Goal: Task Accomplishment & Management: Manage account settings

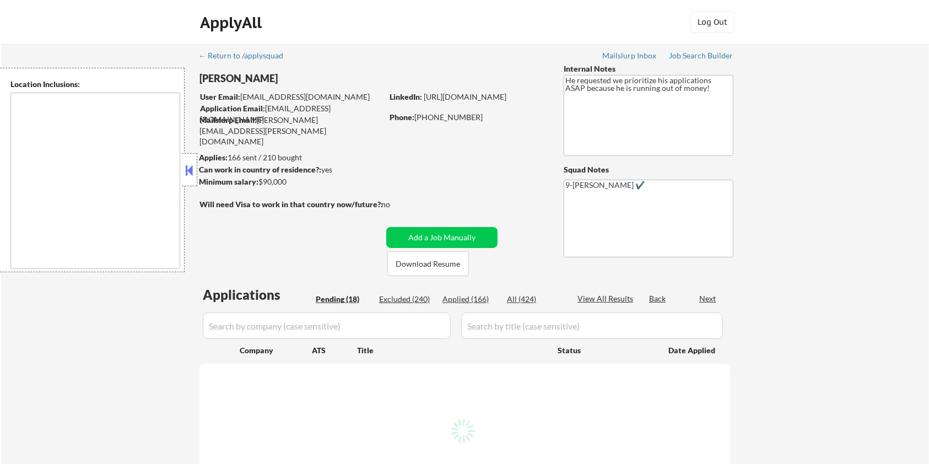
type textarea "Bellevue, WA Medina, WA Clyde Hill, WA Yarrow Point, WA Hunts Point, WA Kirklan…"
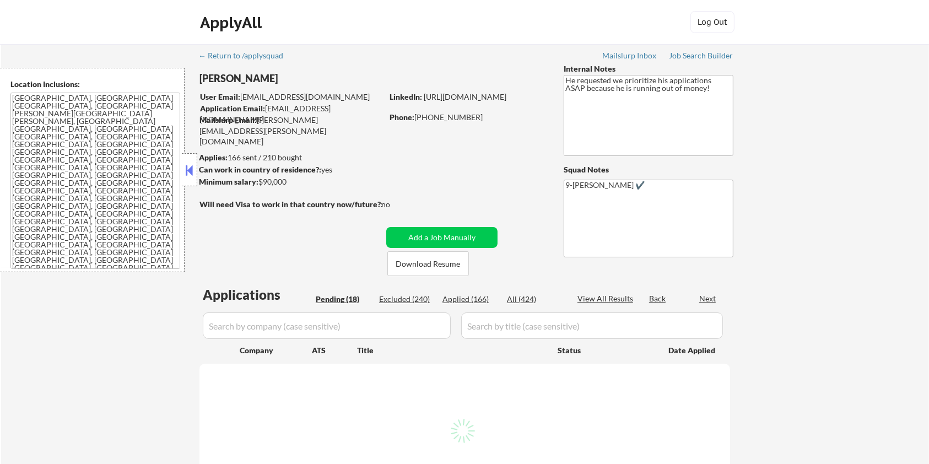
select select ""pending""
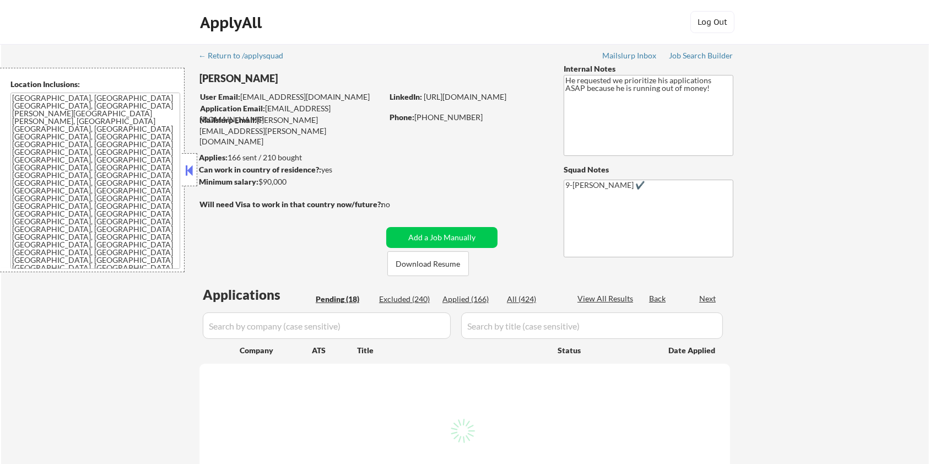
select select ""pending""
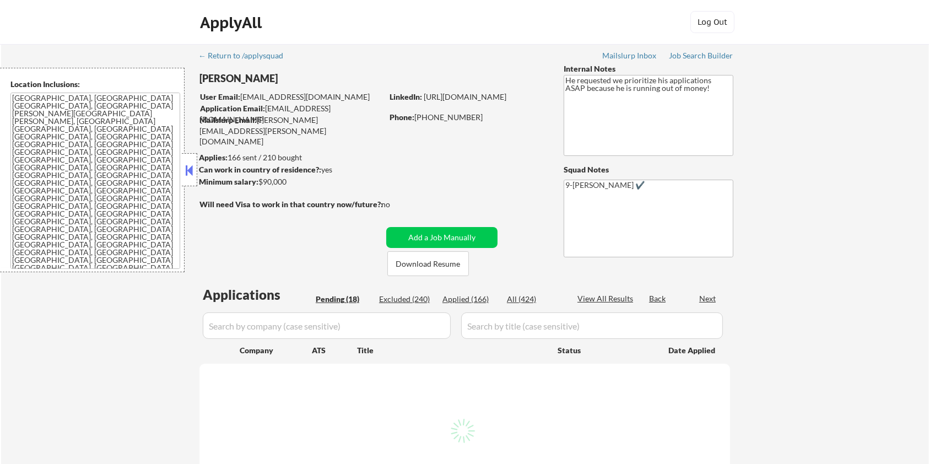
select select ""pending""
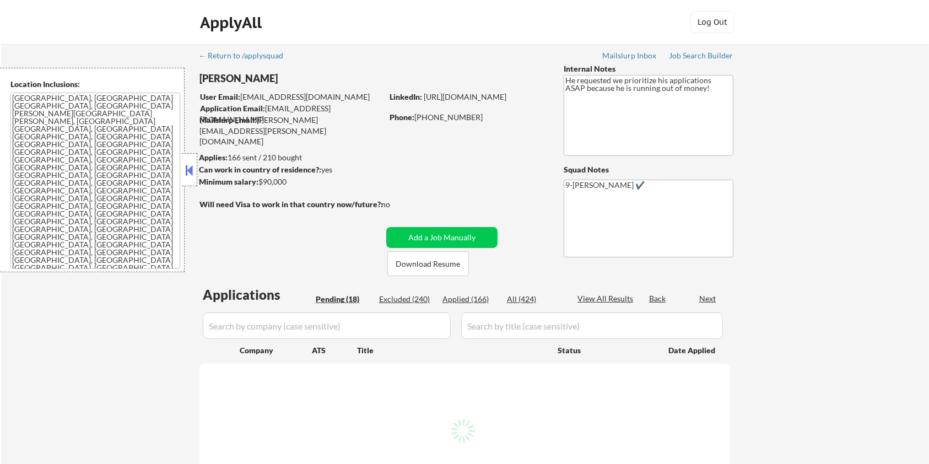
select select ""pending""
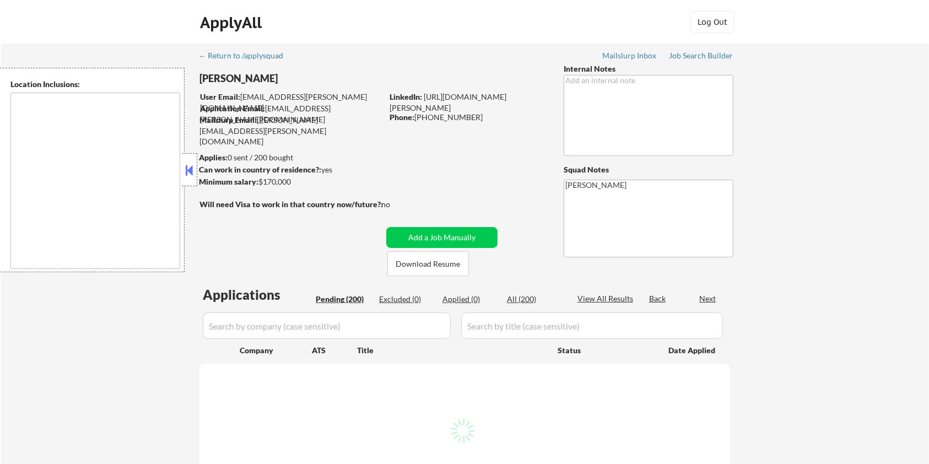
type textarea "[GEOGRAPHIC_DATA], [GEOGRAPHIC_DATA], [GEOGRAPHIC_DATA] [GEOGRAPHIC_DATA], [GEO…"
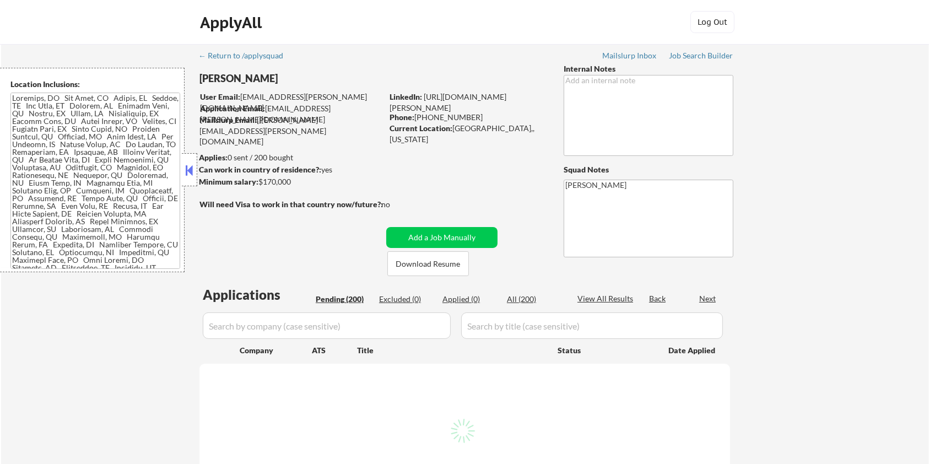
select select ""pending""
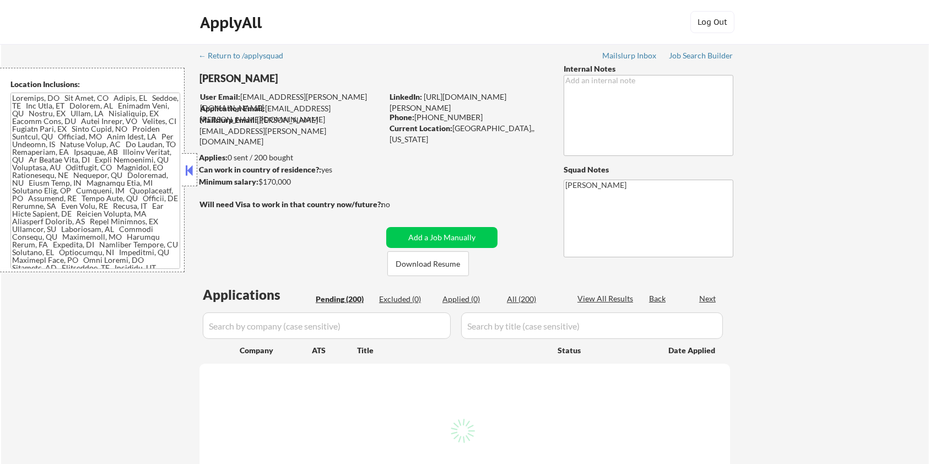
select select ""pending""
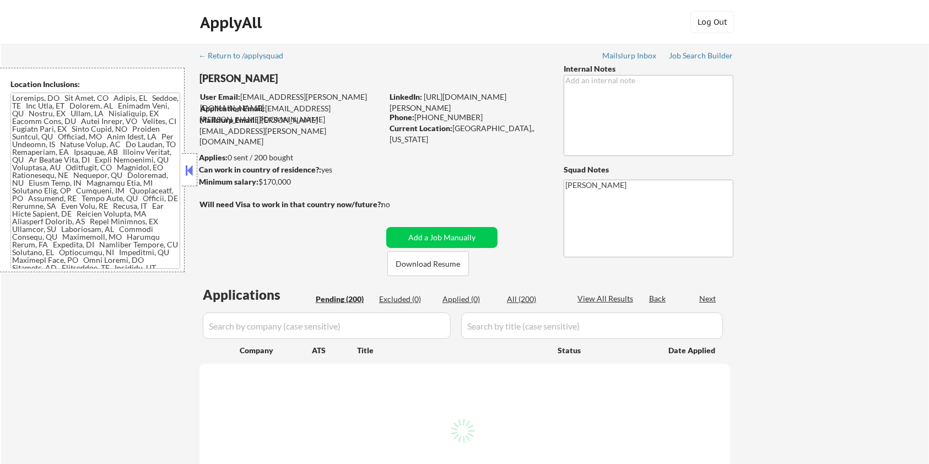
select select ""pending""
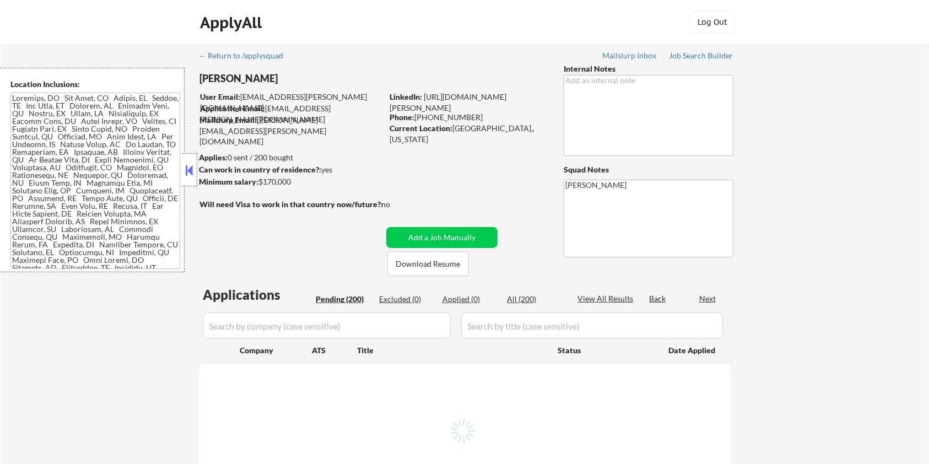
select select ""pending""
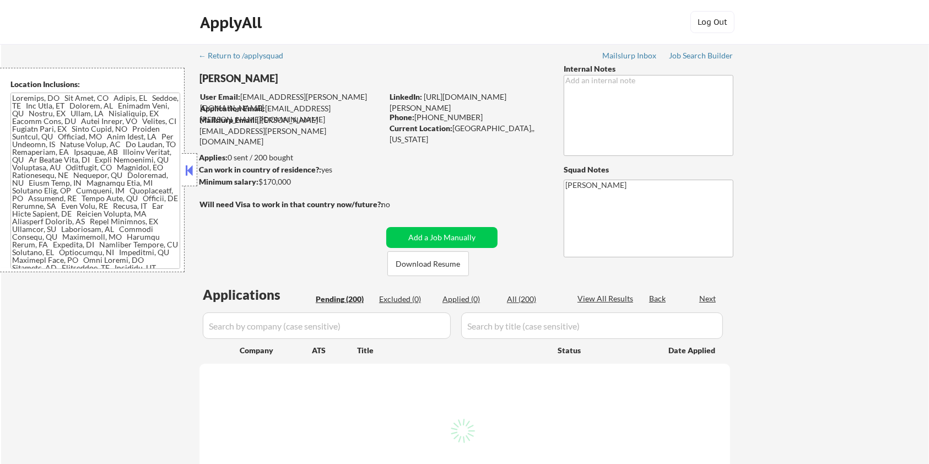
select select ""pending""
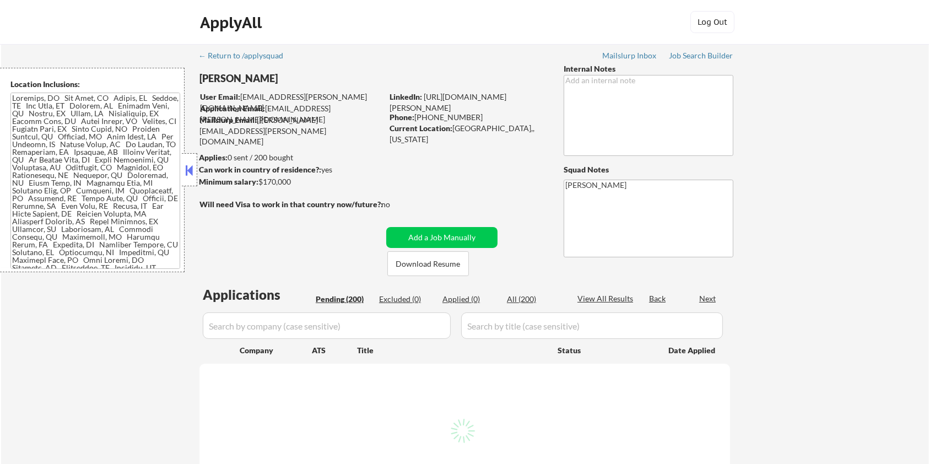
select select ""pending""
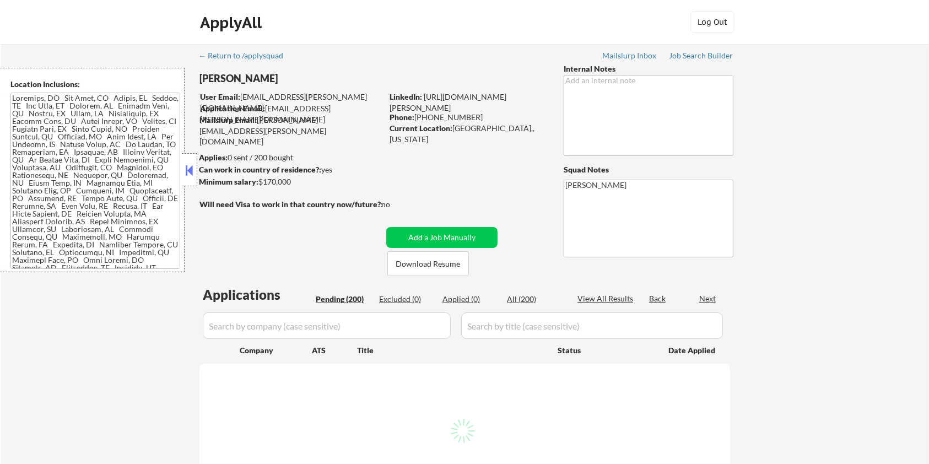
select select ""pending""
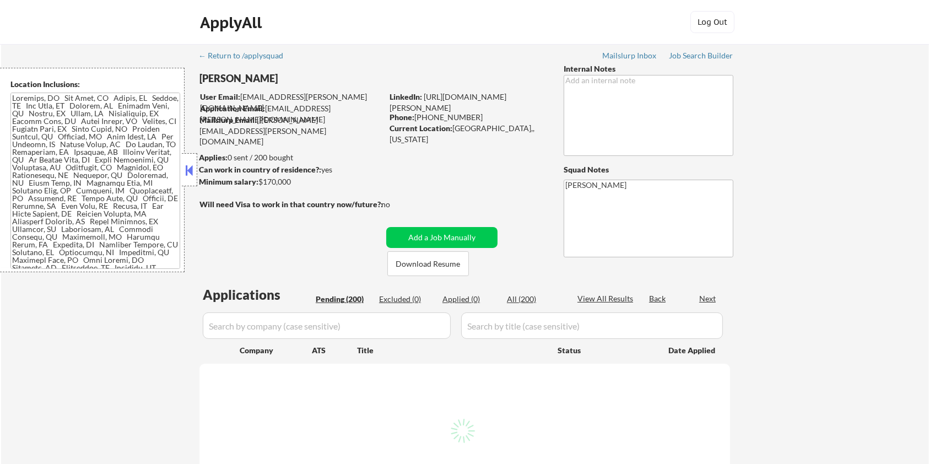
select select ""pending""
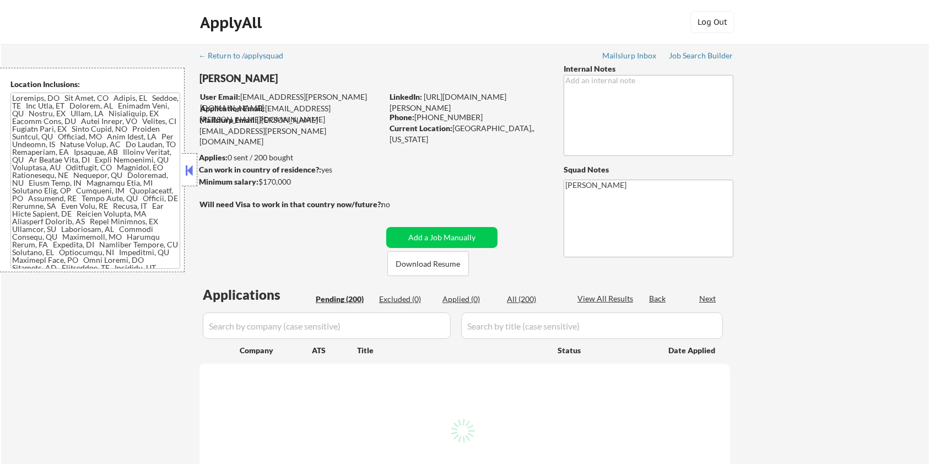
select select ""pending""
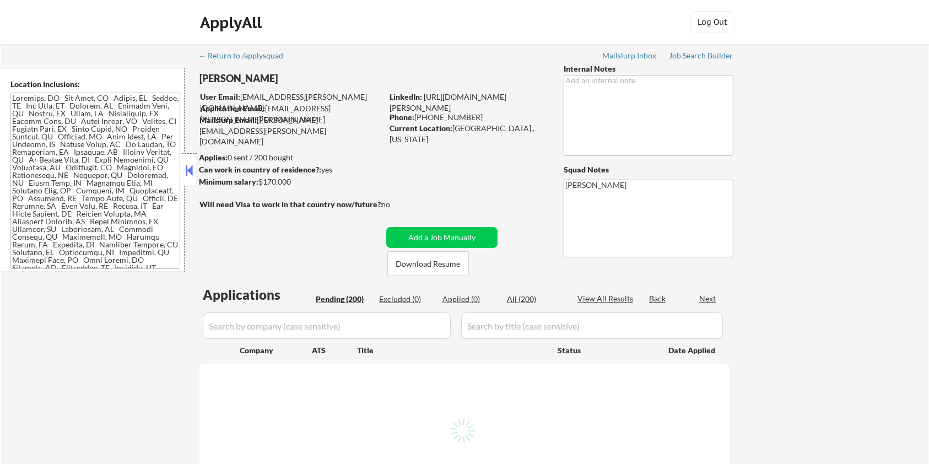
select select ""pending""
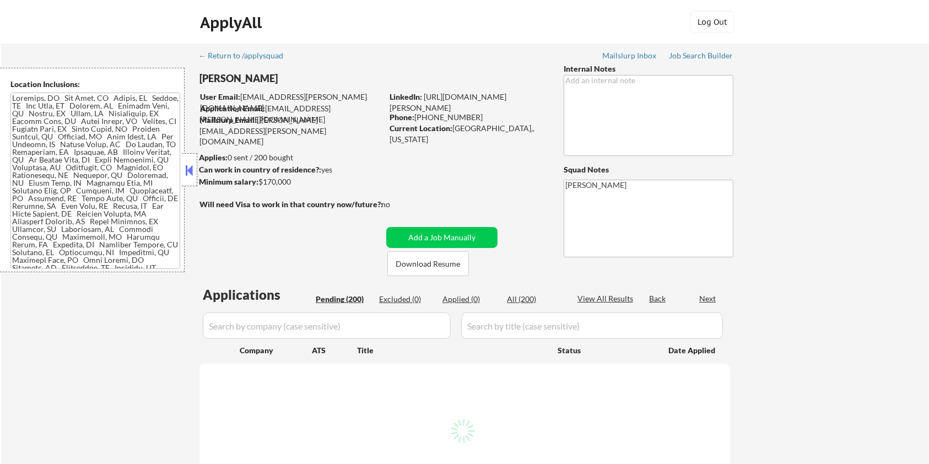
select select ""pending""
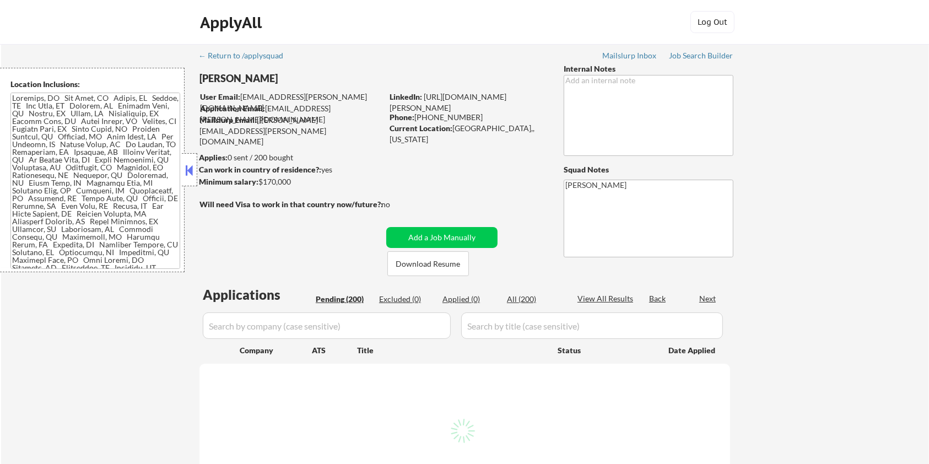
select select ""pending""
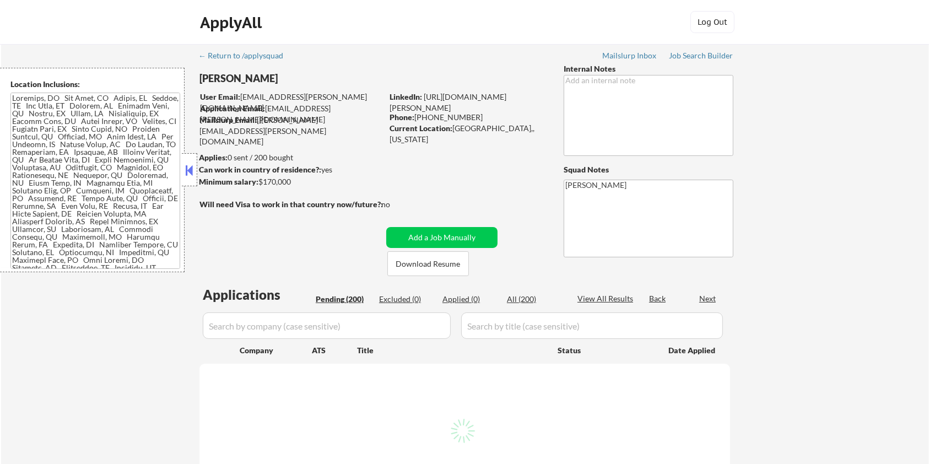
select select ""pending""
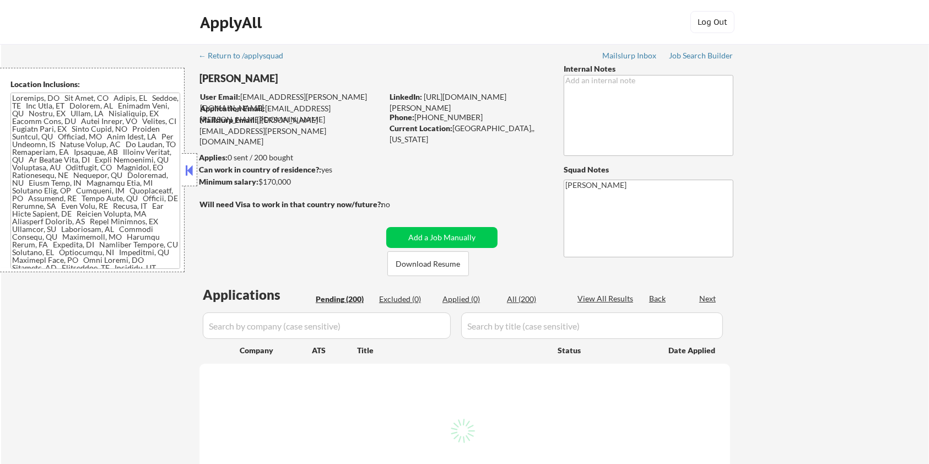
select select ""pending""
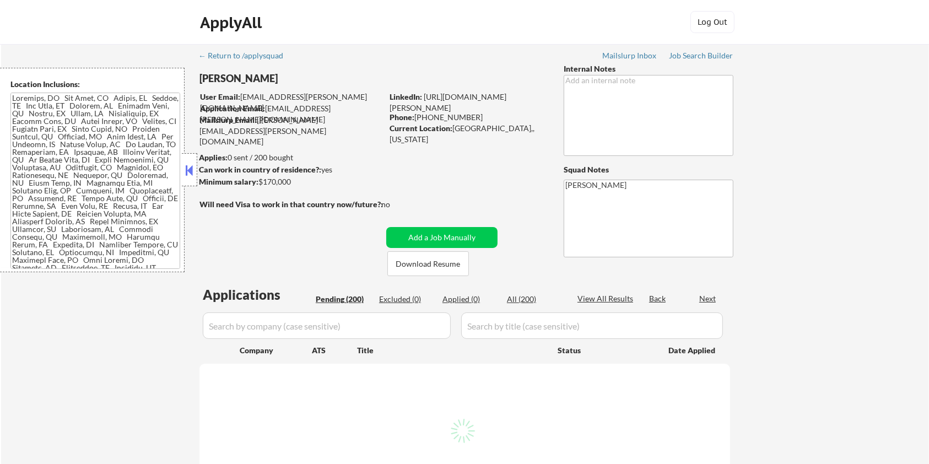
select select ""pending""
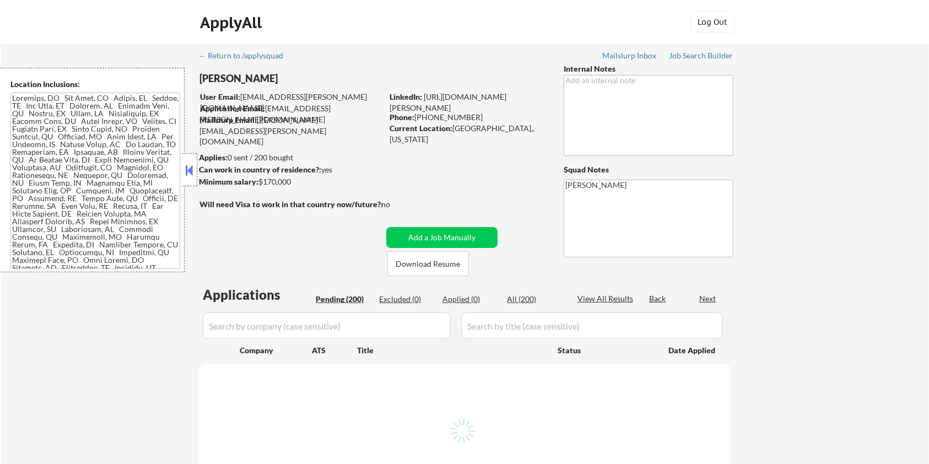
select select ""pending""
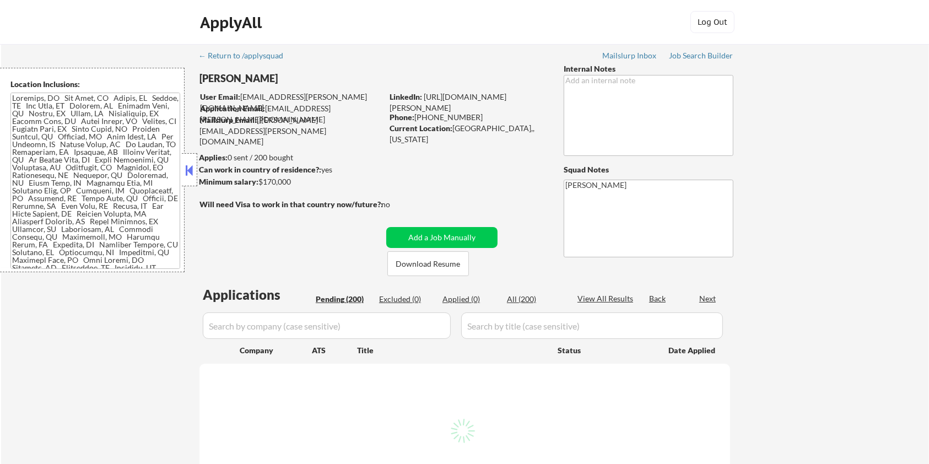
select select ""pending""
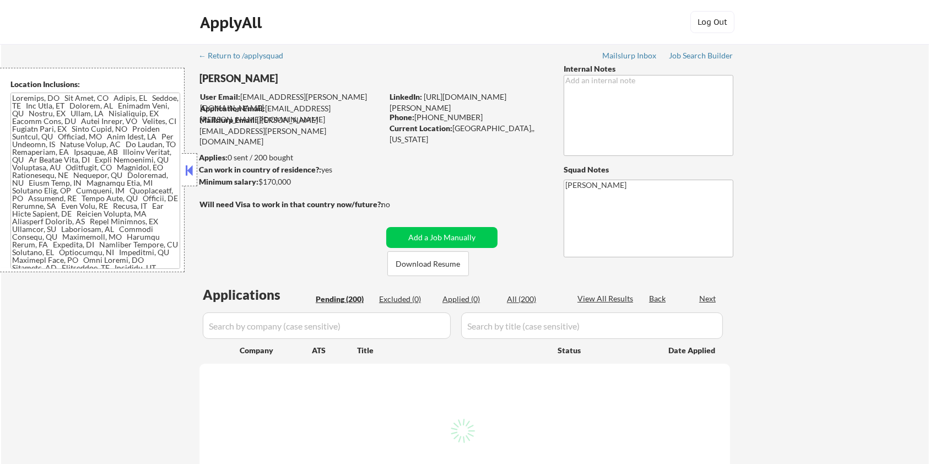
select select ""pending""
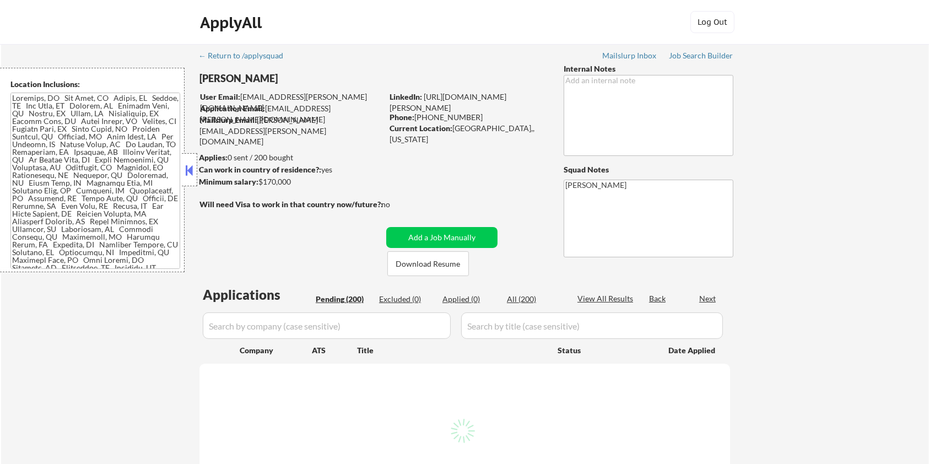
select select ""pending""
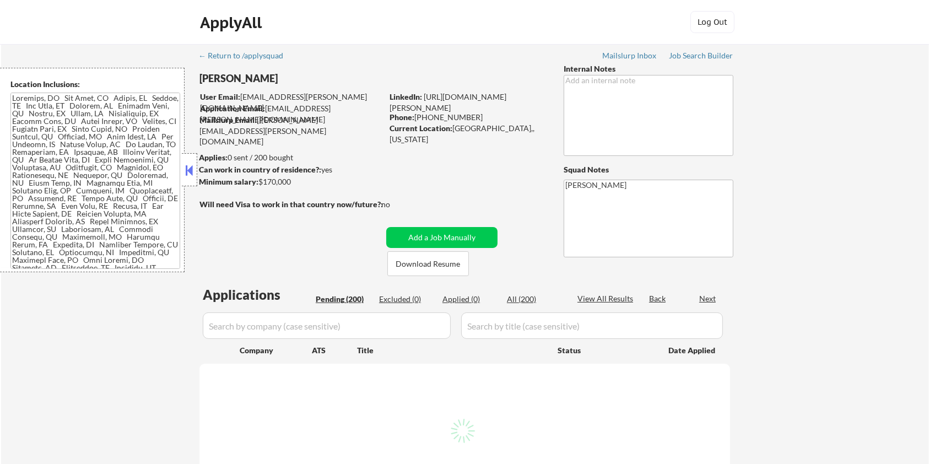
select select ""pending""
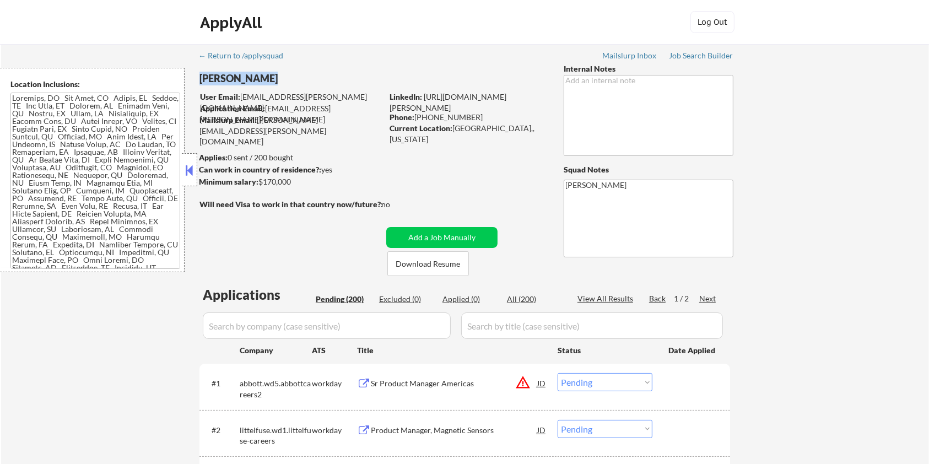
drag, startPoint x: 273, startPoint y: 81, endPoint x: 201, endPoint y: 85, distance: 72.8
click at [201, 85] on div "[PERSON_NAME]" at bounding box center [312, 79] width 226 height 14
copy div "[PERSON_NAME]"
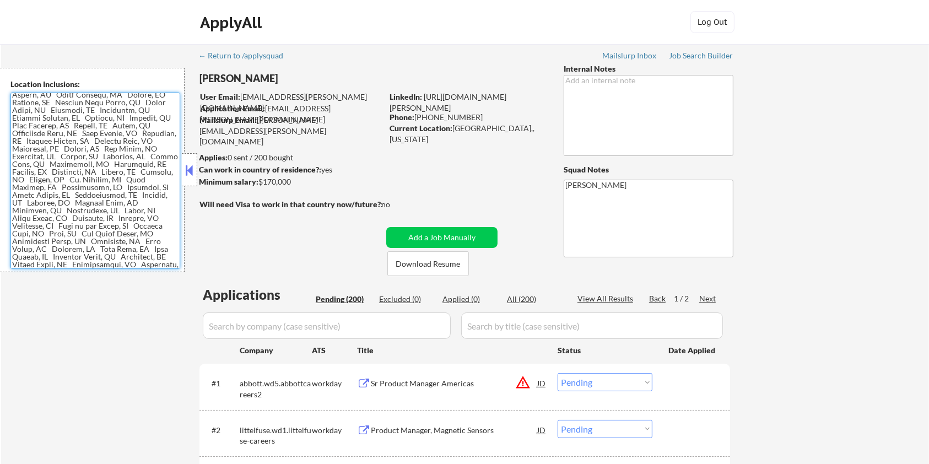
scroll to position [305, 0]
drag, startPoint x: 10, startPoint y: 98, endPoint x: 154, endPoint y: 271, distance: 225.3
click at [154, 271] on div "Location Inclusions:" at bounding box center [92, 170] width 185 height 204
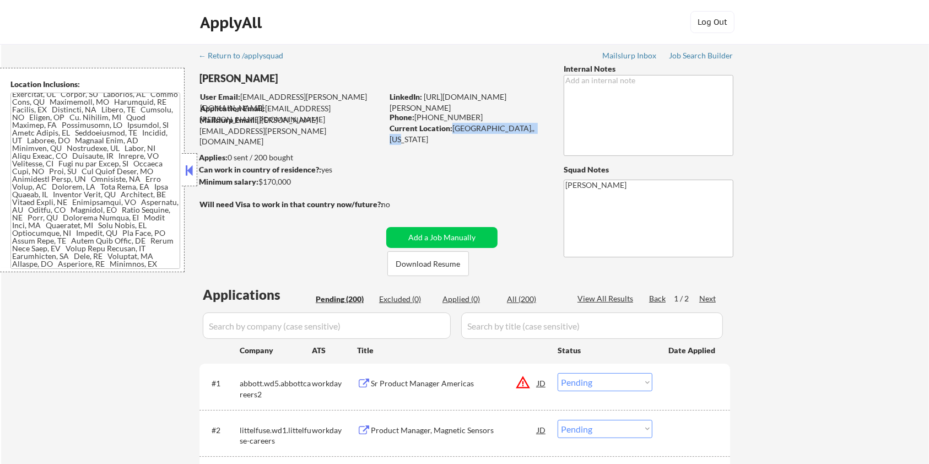
drag, startPoint x: 451, startPoint y: 127, endPoint x: 521, endPoint y: 134, distance: 69.8
click at [521, 134] on div "Current Location: [GEOGRAPHIC_DATA],, [US_STATE]" at bounding box center [468, 129] width 156 height 12
copy div "[GEOGRAPHIC_DATA],, [US_STATE]"
click at [446, 263] on button "Download Resume" at bounding box center [428, 263] width 82 height 25
copy div "[GEOGRAPHIC_DATA],, [US_STATE]"
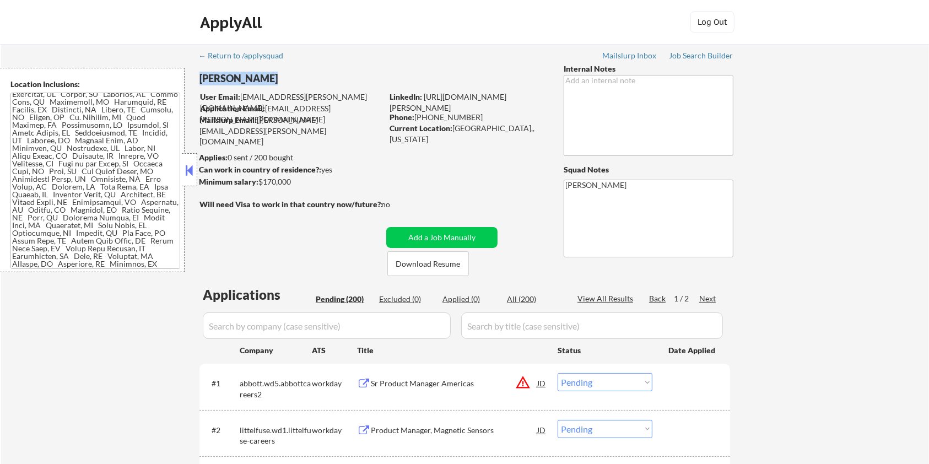
drag, startPoint x: 279, startPoint y: 79, endPoint x: 202, endPoint y: 77, distance: 77.2
click at [202, 77] on div "[PERSON_NAME]" at bounding box center [312, 79] width 226 height 14
copy div "[PERSON_NAME]"
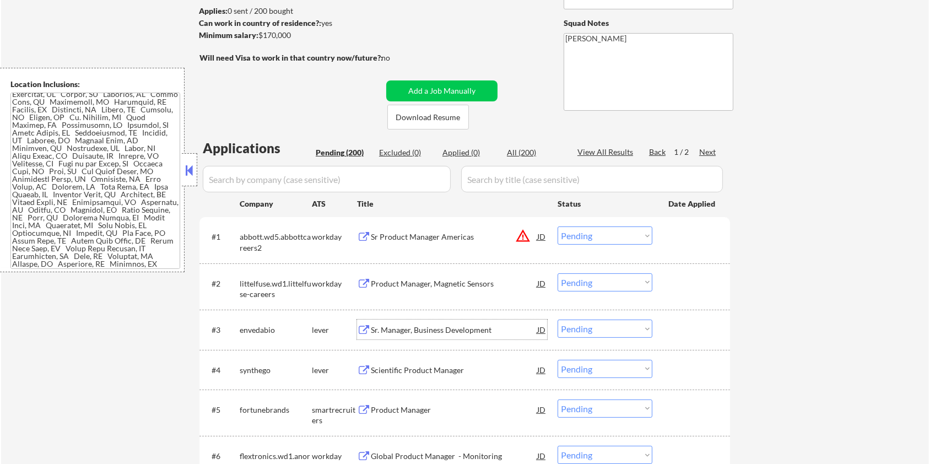
click at [407, 332] on div "Sr. Manager, Business Development" at bounding box center [454, 330] width 166 height 11
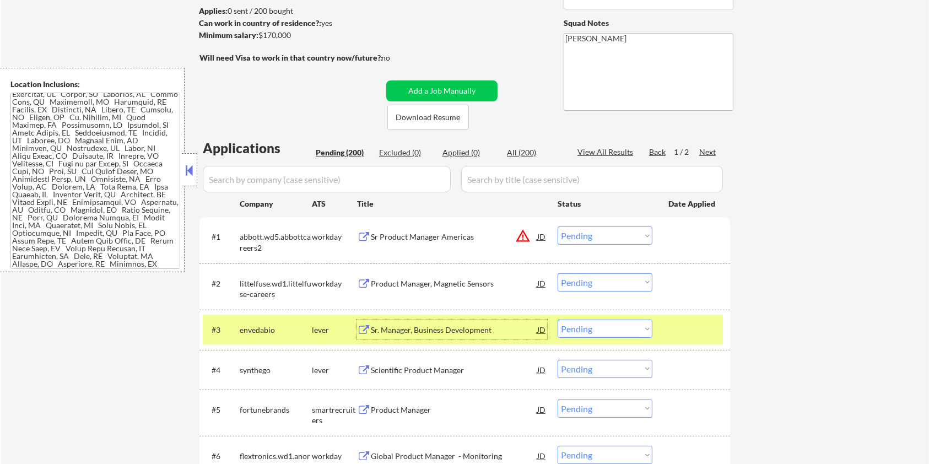
click at [577, 327] on select "Choose an option... Pending Applied Excluded (Questions) Excluded (Expired) Exc…" at bounding box center [605, 329] width 95 height 18
click at [558, 320] on select "Choose an option... Pending Applied Excluded (Questions) Excluded (Expired) Exc…" at bounding box center [605, 329] width 95 height 18
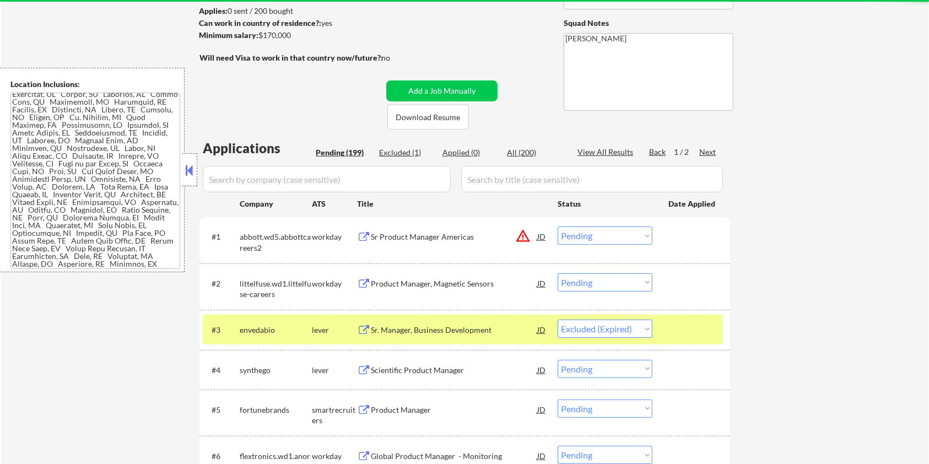
select select ""pending""
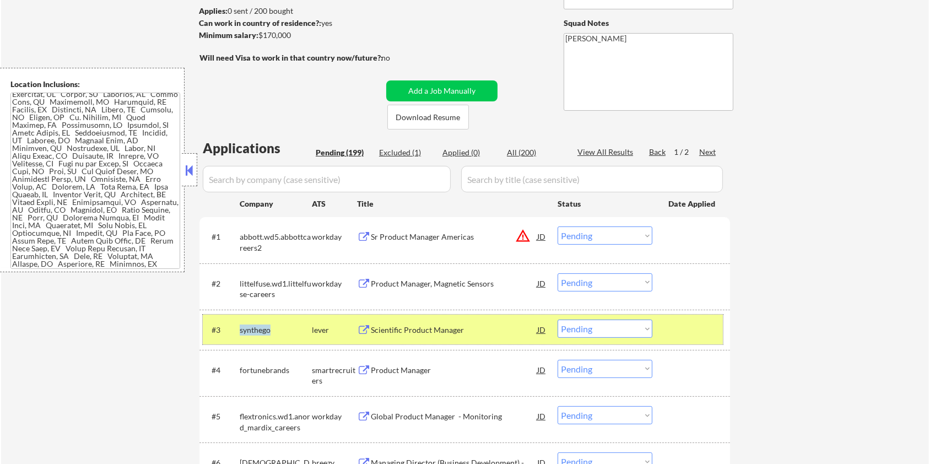
drag, startPoint x: 285, startPoint y: 330, endPoint x: 236, endPoint y: 329, distance: 48.5
click at [236, 329] on div "#3 synthego lever Scientific Product Manager JD Choose an option... Pending App…" at bounding box center [463, 330] width 520 height 30
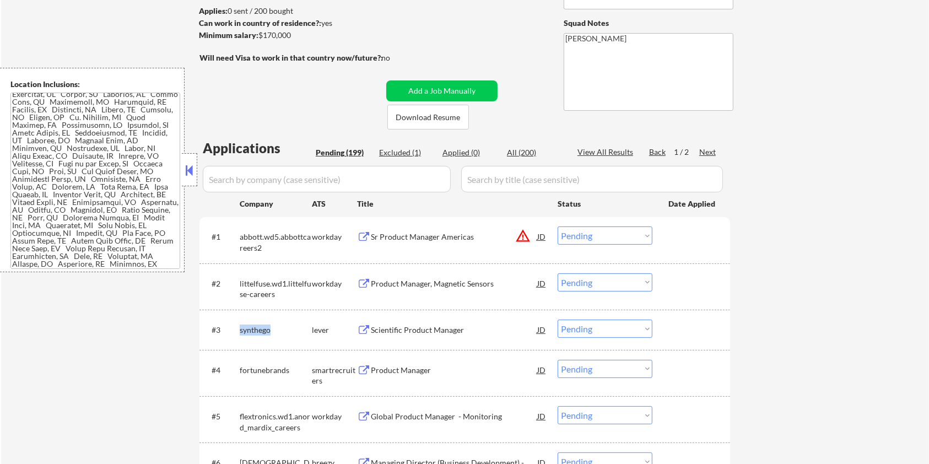
copy div "synthego"
click at [264, 182] on input "input" at bounding box center [327, 179] width 248 height 26
paste input "synthego"
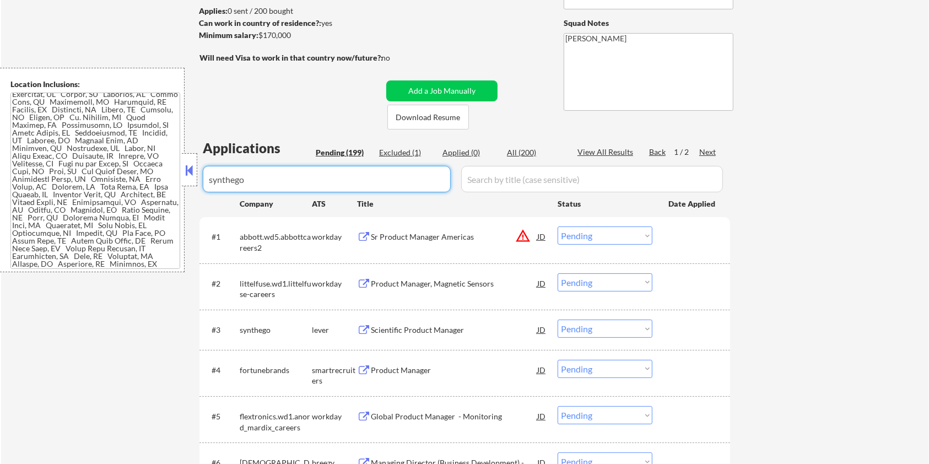
type input "synthego"
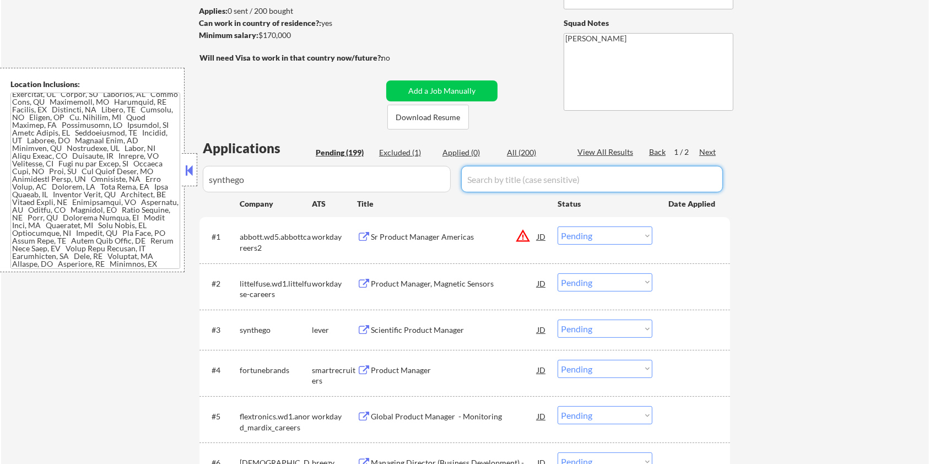
click at [495, 179] on input "input" at bounding box center [592, 179] width 262 height 26
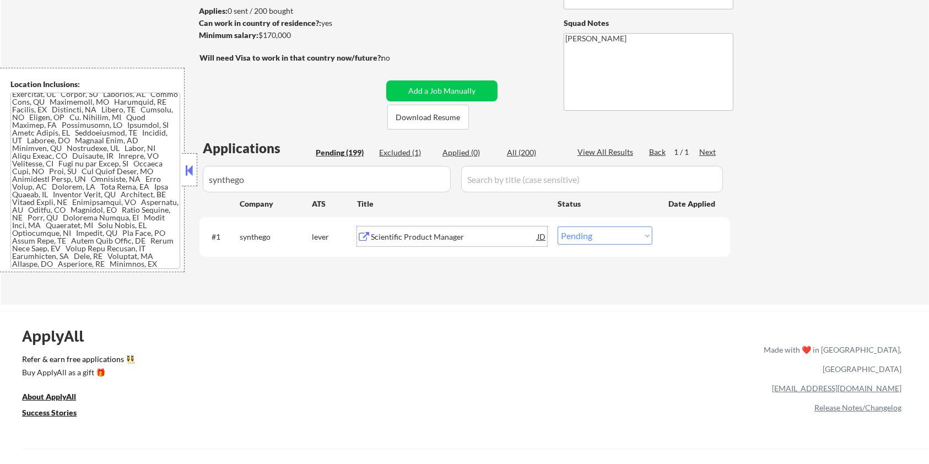
click at [437, 237] on div "Scientific Product Manager" at bounding box center [454, 236] width 166 height 11
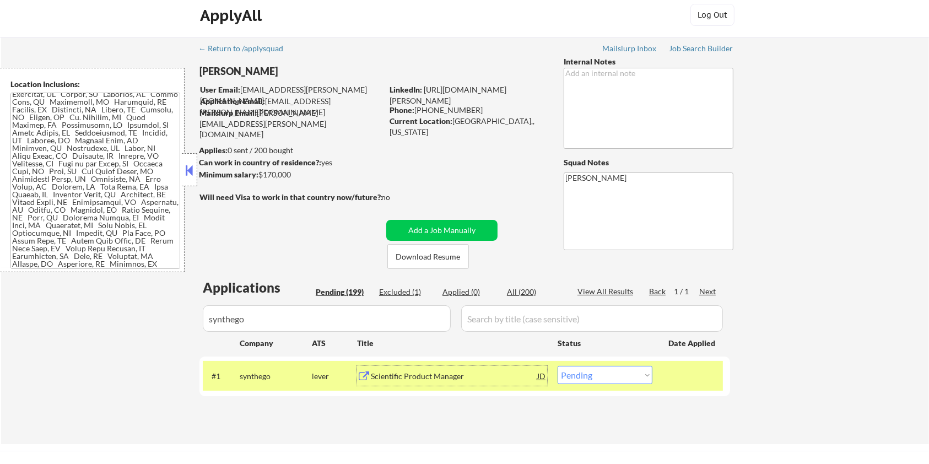
scroll to position [0, 0]
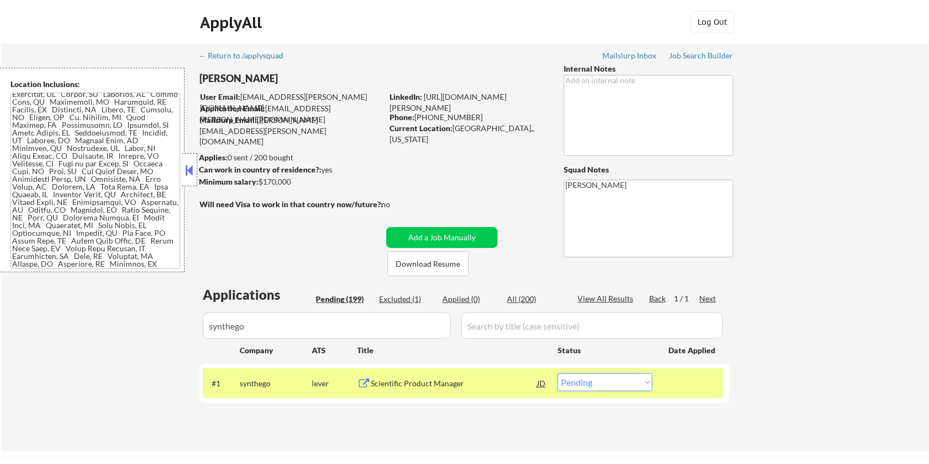
drag, startPoint x: 472, startPoint y: 117, endPoint x: 422, endPoint y: 115, distance: 50.2
click at [422, 115] on div "Phone: [PHONE_NUMBER]" at bounding box center [468, 117] width 156 height 11
drag, startPoint x: 298, startPoint y: 182, endPoint x: 261, endPoint y: 183, distance: 37.5
click at [261, 183] on div "Minimum salary: $170,000" at bounding box center [290, 181] width 183 height 11
copy div "$170,000"
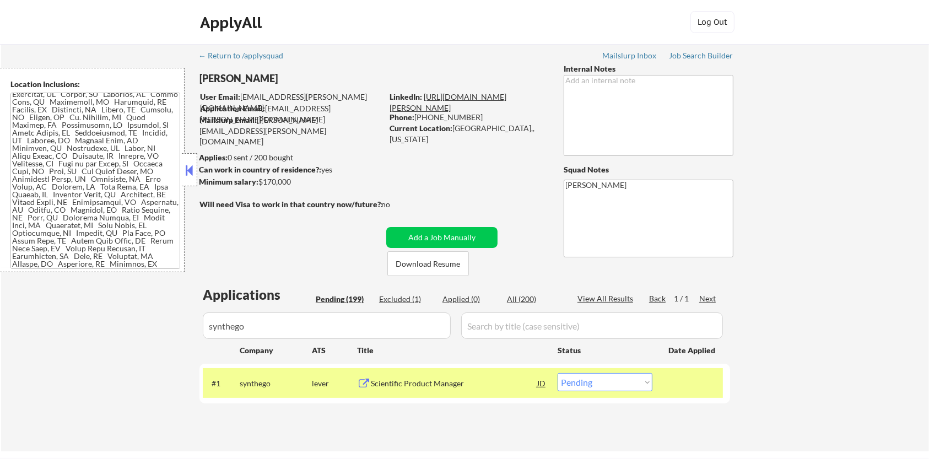
drag, startPoint x: 546, startPoint y: 107, endPoint x: 390, endPoint y: 109, distance: 155.9
click at [390, 109] on div "LinkedIn: [URL][DOMAIN_NAME][PERSON_NAME]" at bounding box center [469, 101] width 158 height 21
copy link "[URL][DOMAIN_NAME][PERSON_NAME]"
click at [616, 382] on select "Choose an option... Pending Applied Excluded (Questions) Excluded (Expired) Exc…" at bounding box center [605, 382] width 95 height 18
select select ""excluded__salary_""
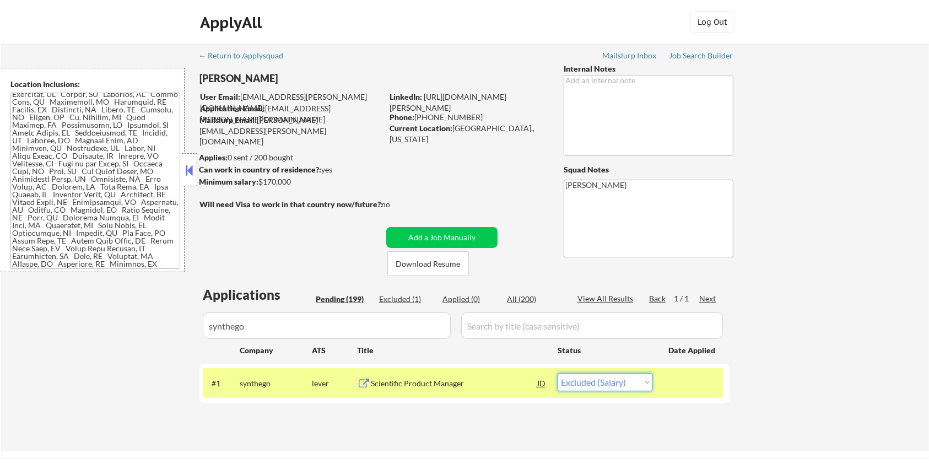
click at [558, 373] on select "Choose an option... Pending Applied Excluded (Questions) Excluded (Expired) Exc…" at bounding box center [605, 382] width 95 height 18
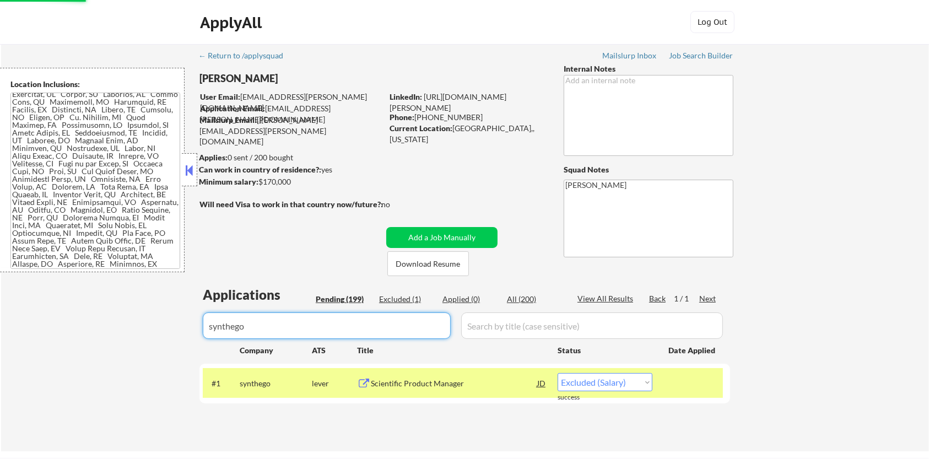
drag, startPoint x: 260, startPoint y: 327, endPoint x: 129, endPoint y: 341, distance: 131.3
click at [129, 341] on div "← Return to /applysquad Mailslurp Inbox Job Search Builder [PERSON_NAME] User E…" at bounding box center [465, 247] width 928 height 407
select select ""excluded__salary_""
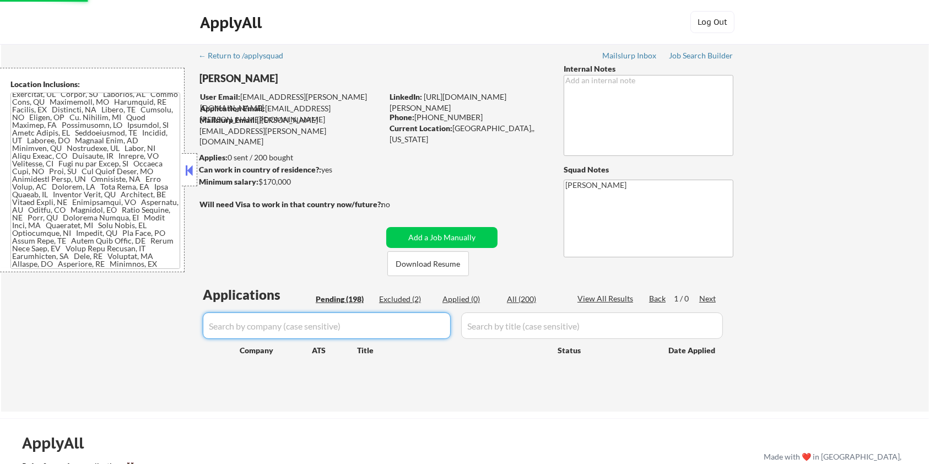
select select ""pending""
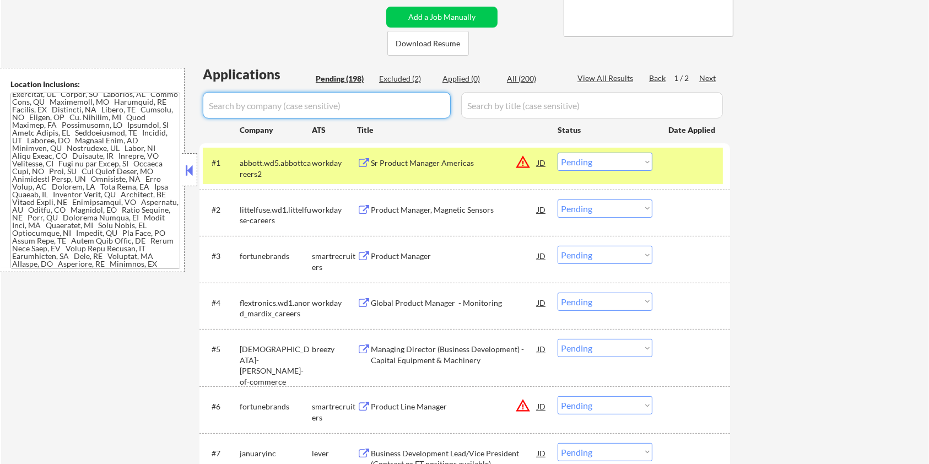
scroll to position [441, 0]
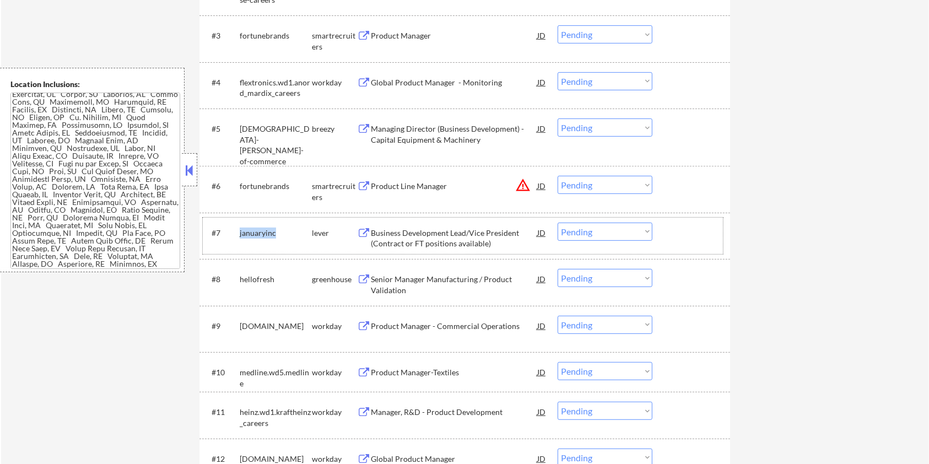
drag, startPoint x: 286, startPoint y: 231, endPoint x: 240, endPoint y: 226, distance: 46.1
click at [240, 226] on div "januaryinc" at bounding box center [276, 233] width 72 height 20
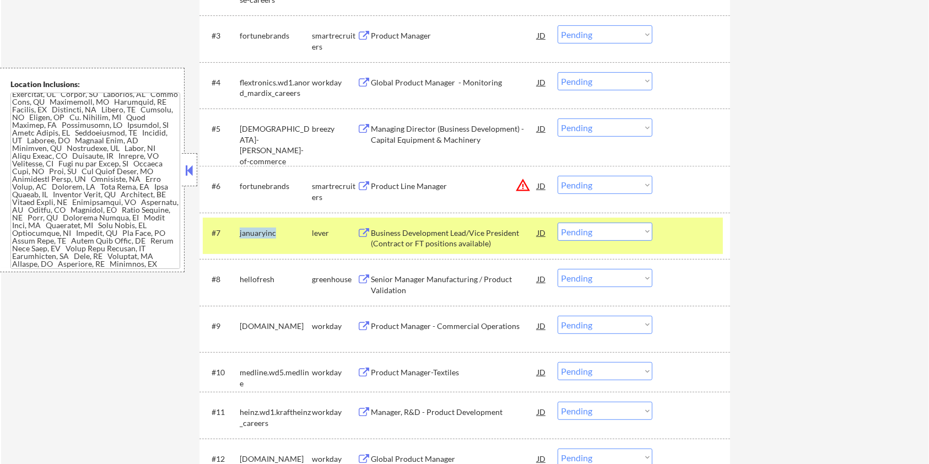
copy div "januaryinc"
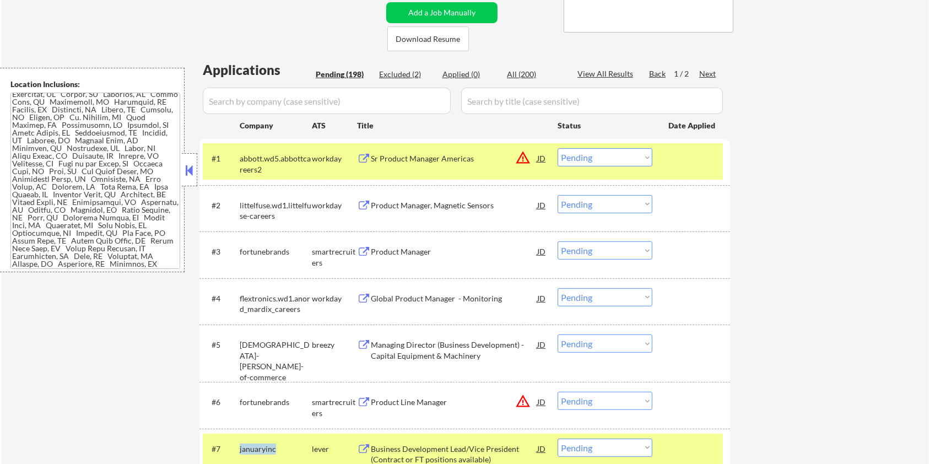
scroll to position [220, 0]
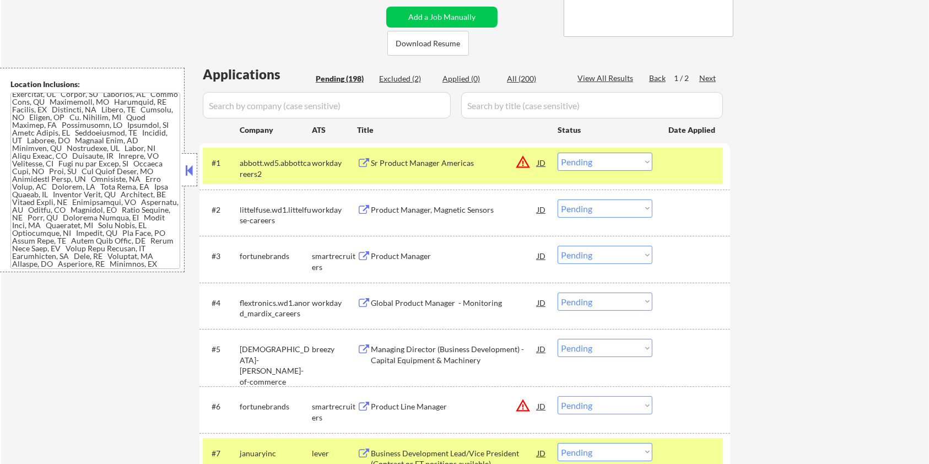
click at [247, 102] on input "input" at bounding box center [327, 105] width 248 height 26
paste input "januaryinc"
type input "januaryinc"
click at [500, 97] on input "input" at bounding box center [592, 105] width 262 height 26
click at [514, 78] on div "All (200)" at bounding box center [534, 78] width 55 height 11
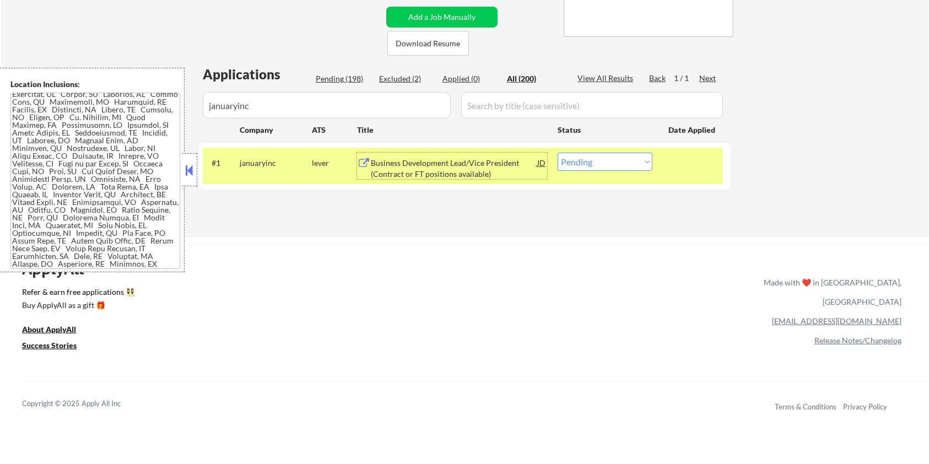
click at [465, 164] on div "Business Development Lead/Vice President (Contract or FT positions available)" at bounding box center [454, 168] width 166 height 21
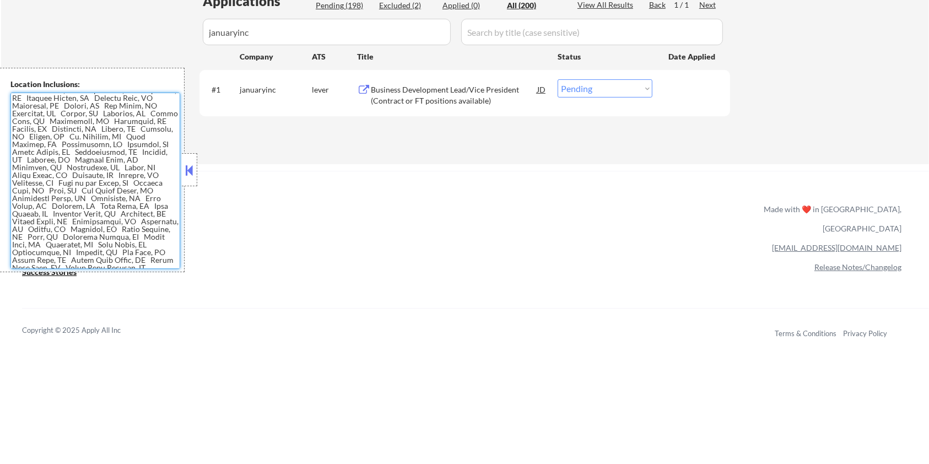
scroll to position [305, 0]
